Goal: Obtain resource: Obtain resource

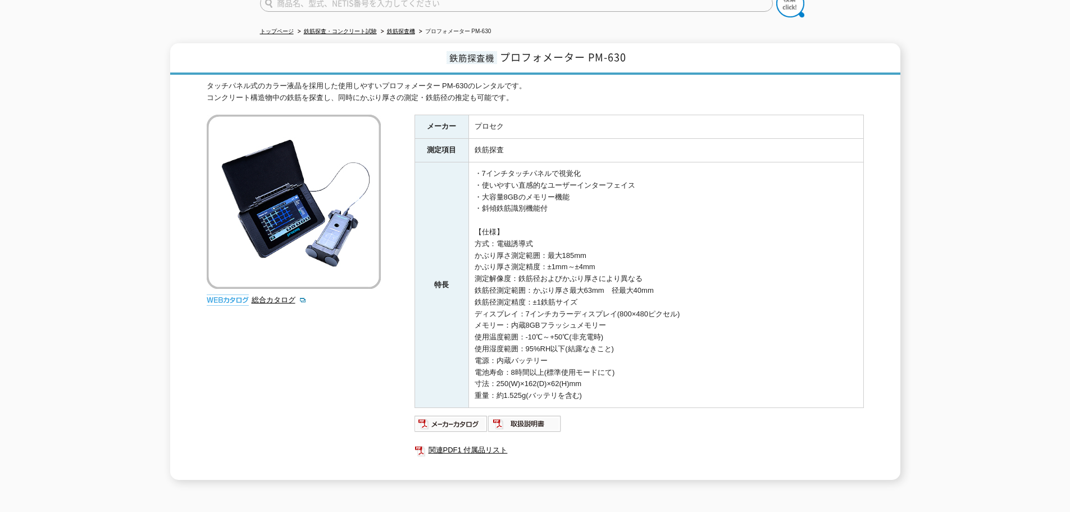
scroll to position [112, 0]
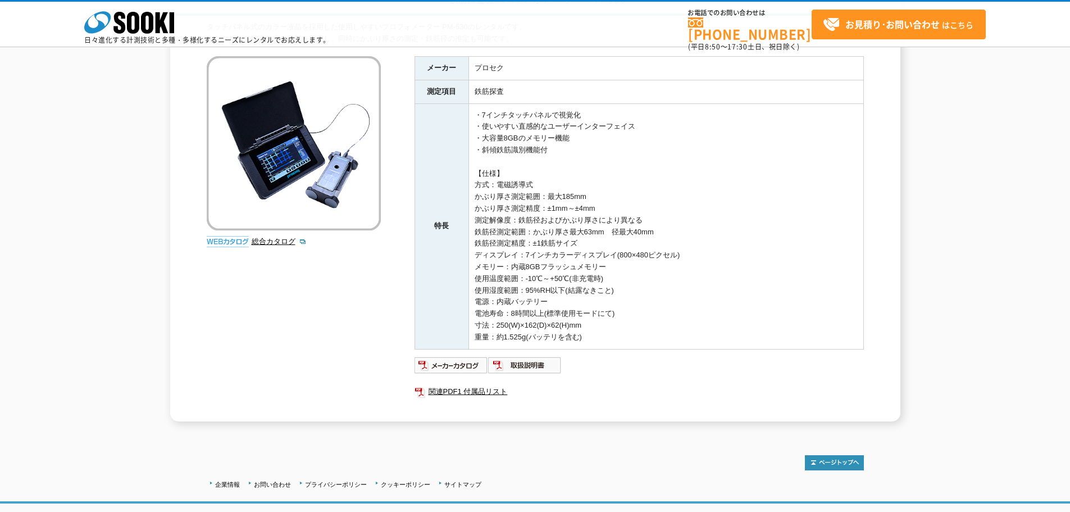
drag, startPoint x: 324, startPoint y: 283, endPoint x: 312, endPoint y: 303, distance: 24.2
click at [324, 283] on div "タッチパネル式のカラー液晶を採用した使用しやすいプロフォメーター PM-630のレンタルです。 コンクリート構造物中の鉄筋を探査し、同時にかぶり厚さの測定・鉄…" at bounding box center [535, 220] width 657 height 399
click at [453, 363] on img at bounding box center [452, 365] width 74 height 18
click at [534, 362] on img at bounding box center [525, 365] width 74 height 18
drag, startPoint x: 635, startPoint y: 242, endPoint x: 641, endPoint y: 242, distance: 5.6
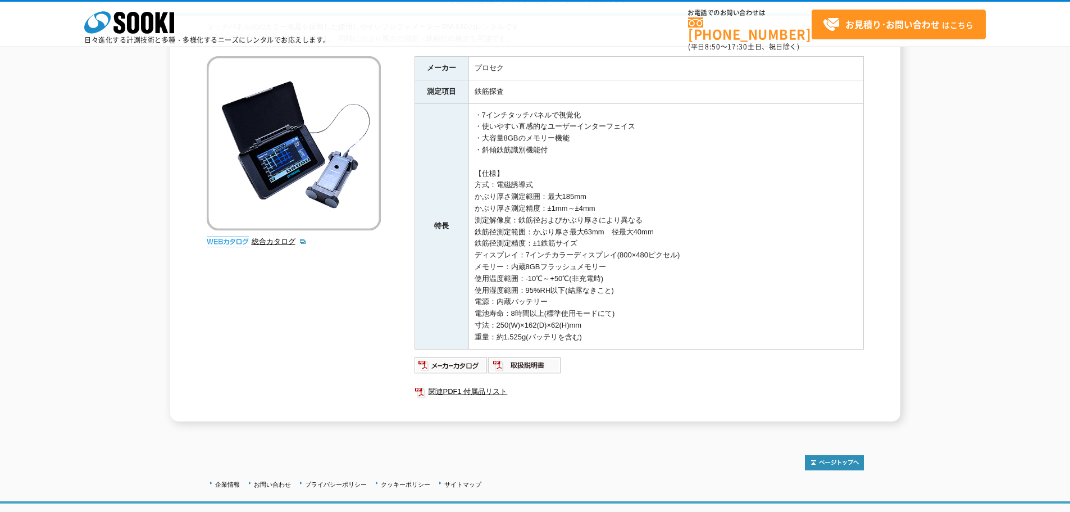
click at [635, 242] on td "・7インチタッチパネルで視覚化 ・使いやすい直感的なユーザーインターフェイス ・大容量8GBのメモリー機能 ・斜傾鉄筋識別機能付 【仕様】 方式：電磁誘導式 …" at bounding box center [666, 226] width 395 height 246
click at [728, 250] on td "・7インチタッチパネルで視覚化 ・使いやすい直感的なユーザーインターフェイス ・大容量8GBのメモリー機能 ・斜傾鉄筋識別機能付 【仕様】 方式：電磁誘導式 …" at bounding box center [666, 226] width 395 height 246
drag, startPoint x: 685, startPoint y: 254, endPoint x: 690, endPoint y: 254, distance: 5.6
click at [690, 254] on td "・7インチタッチパネルで視覚化 ・使いやすい直感的なユーザーインターフェイス ・大容量8GBのメモリー機能 ・斜傾鉄筋識別機能付 【仕様】 方式：電磁誘導式 …" at bounding box center [666, 226] width 395 height 246
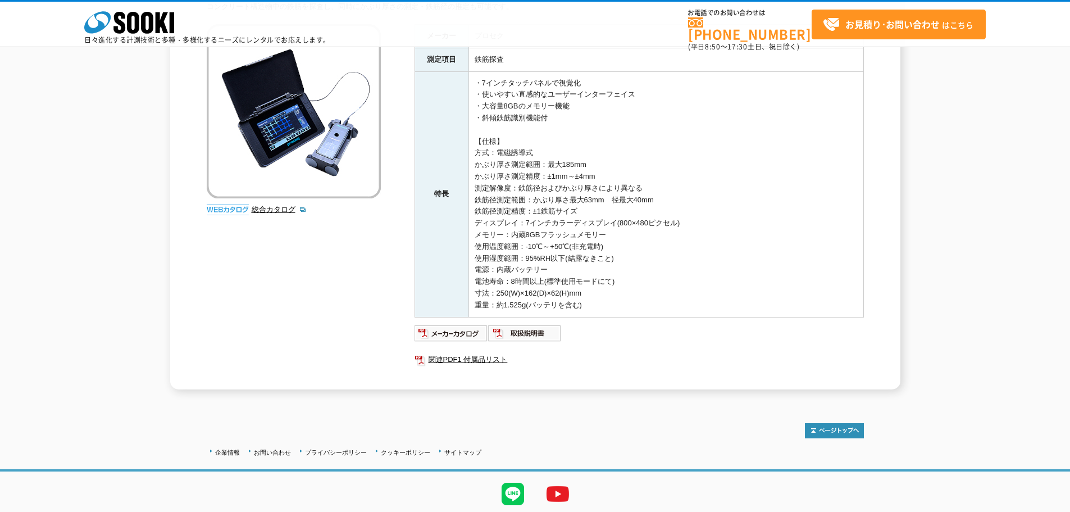
scroll to position [181, 0]
